Goal: Information Seeking & Learning: Learn about a topic

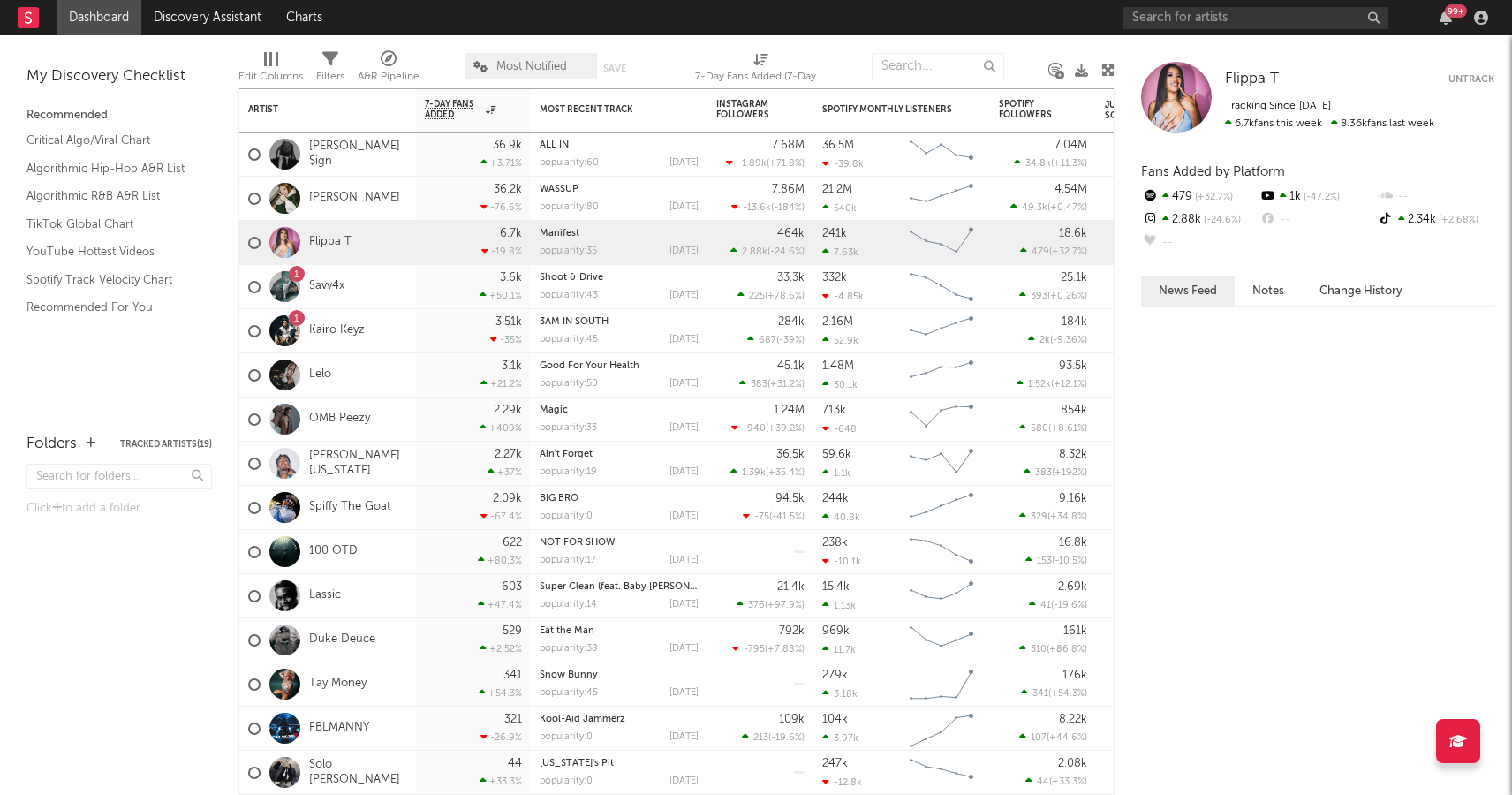
click at [334, 246] on link "Flippa T" at bounding box center [330, 242] width 42 height 15
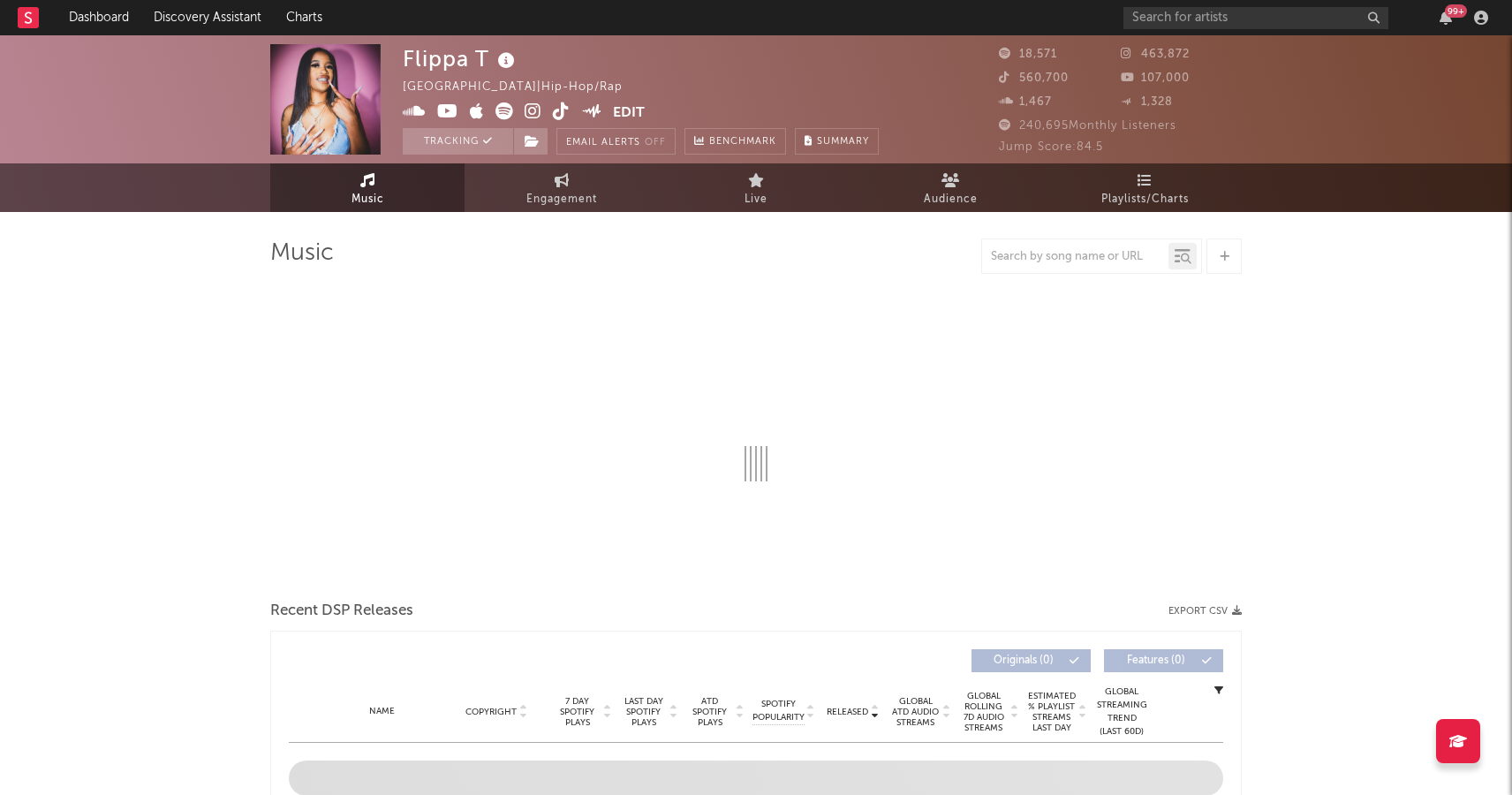
select select "6m"
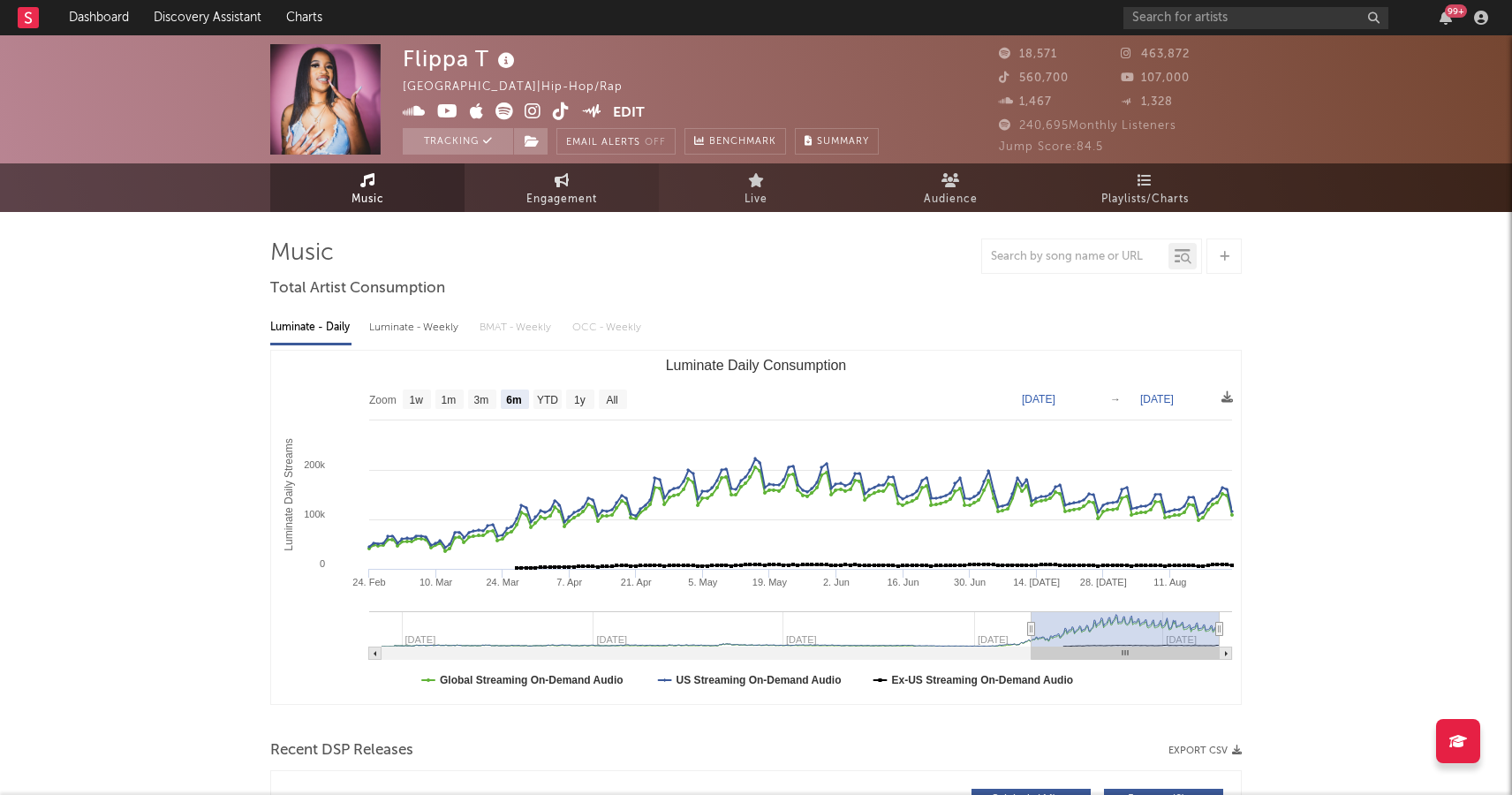
click at [533, 191] on span "Engagement" at bounding box center [562, 199] width 71 height 21
select select "1w"
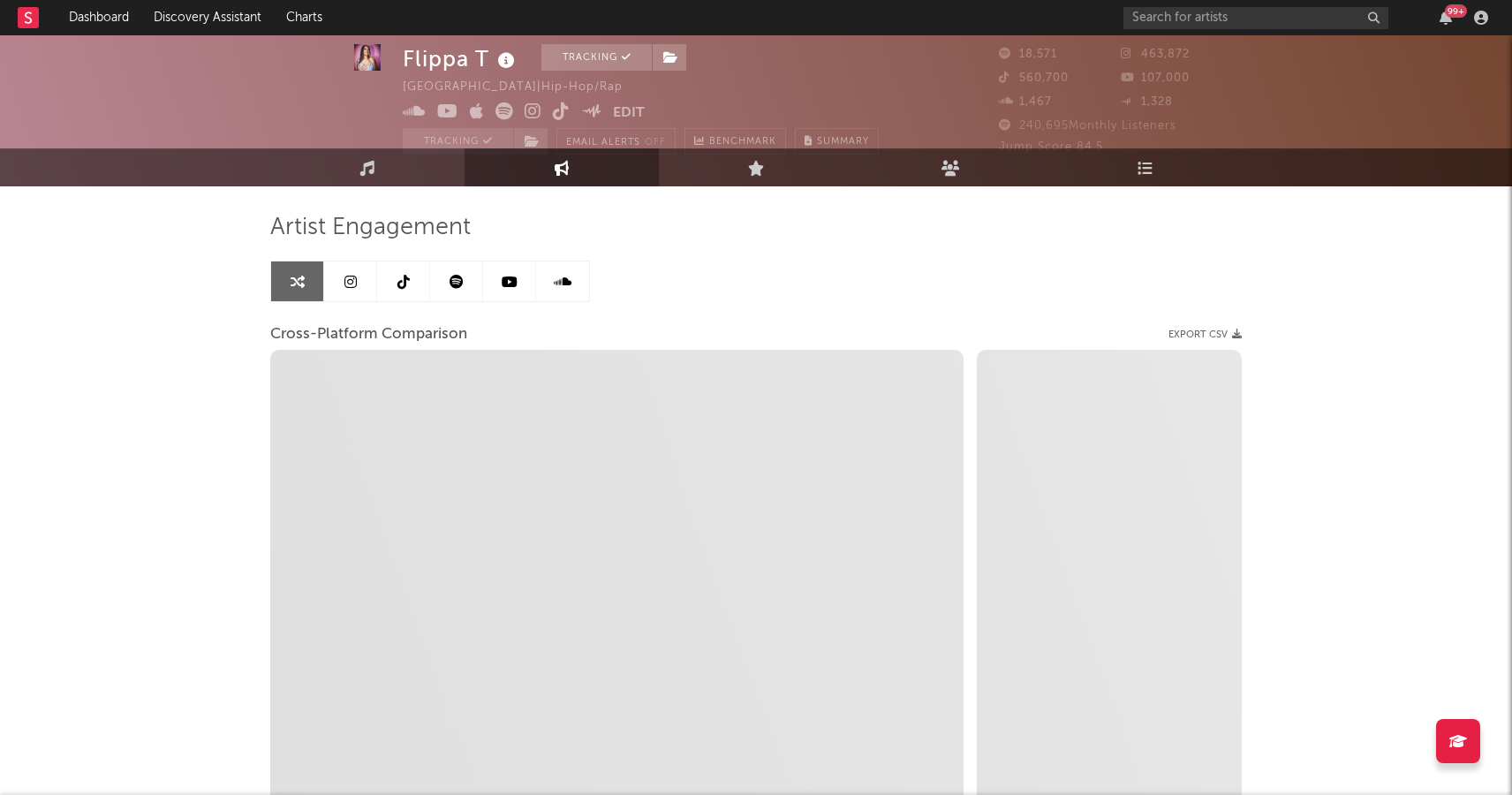
scroll to position [25, 0]
select select "1m"
